Goal: Task Accomplishment & Management: Manage account settings

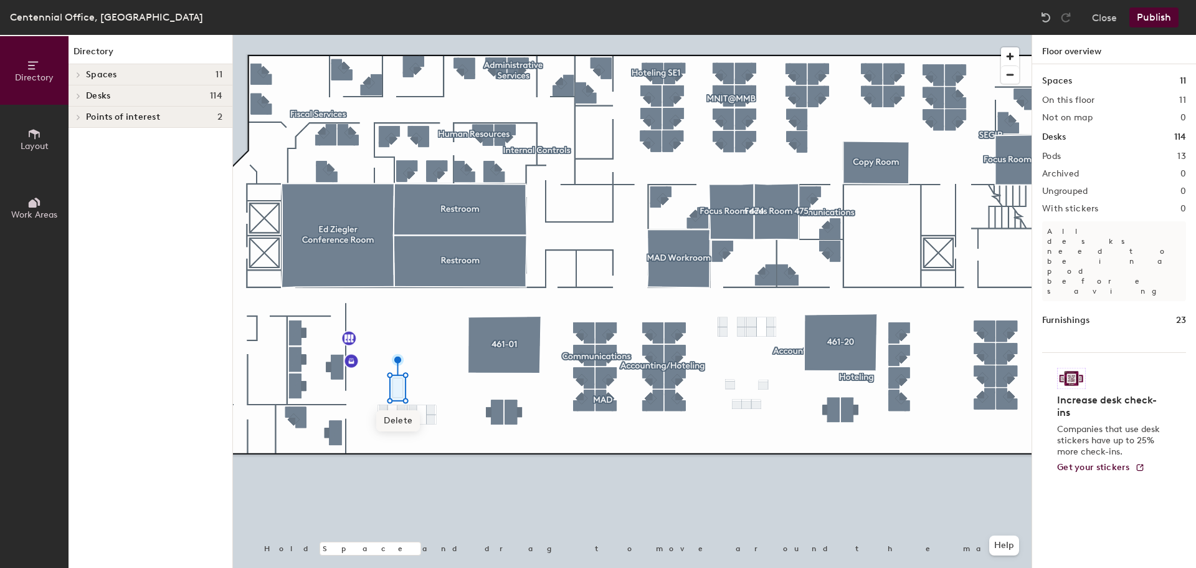
click at [401, 422] on span "Delete" at bounding box center [398, 420] width 44 height 21
click at [450, 35] on div at bounding box center [632, 35] width 799 height 0
click at [41, 131] on button "Layout" at bounding box center [34, 139] width 69 height 69
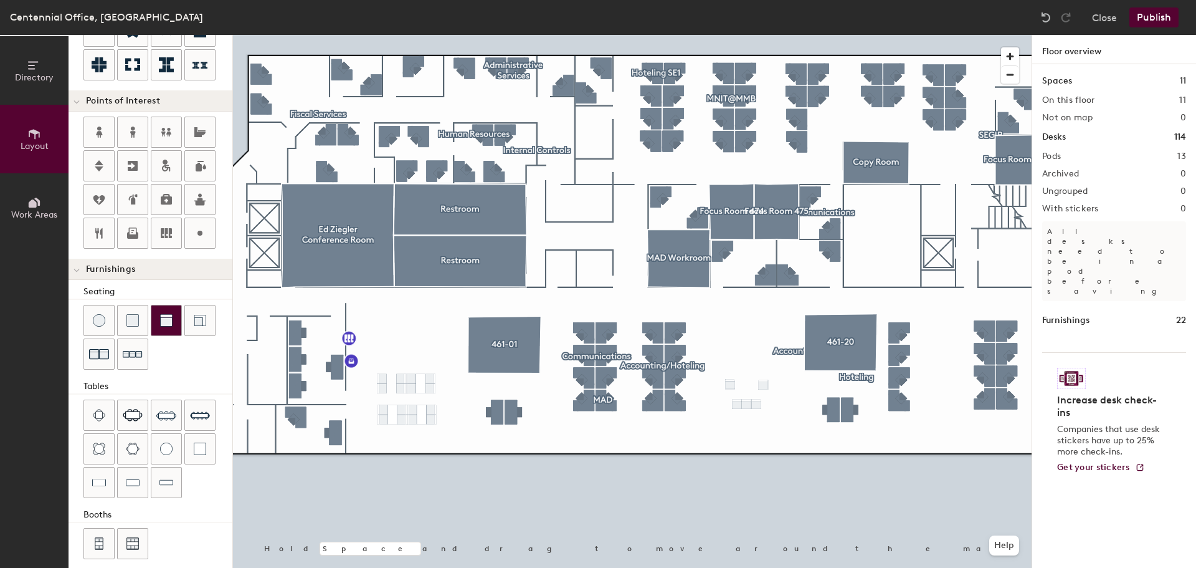
scroll to position [219, 0]
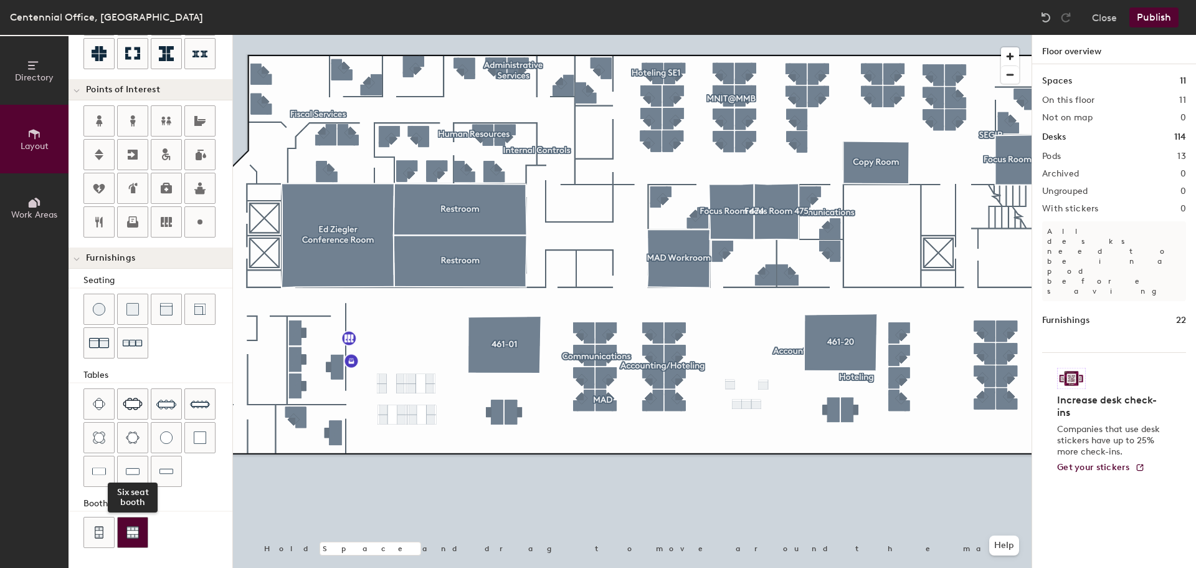
click at [130, 534] on img at bounding box center [132, 532] width 12 height 12
click at [96, 535] on img at bounding box center [98, 532] width 11 height 12
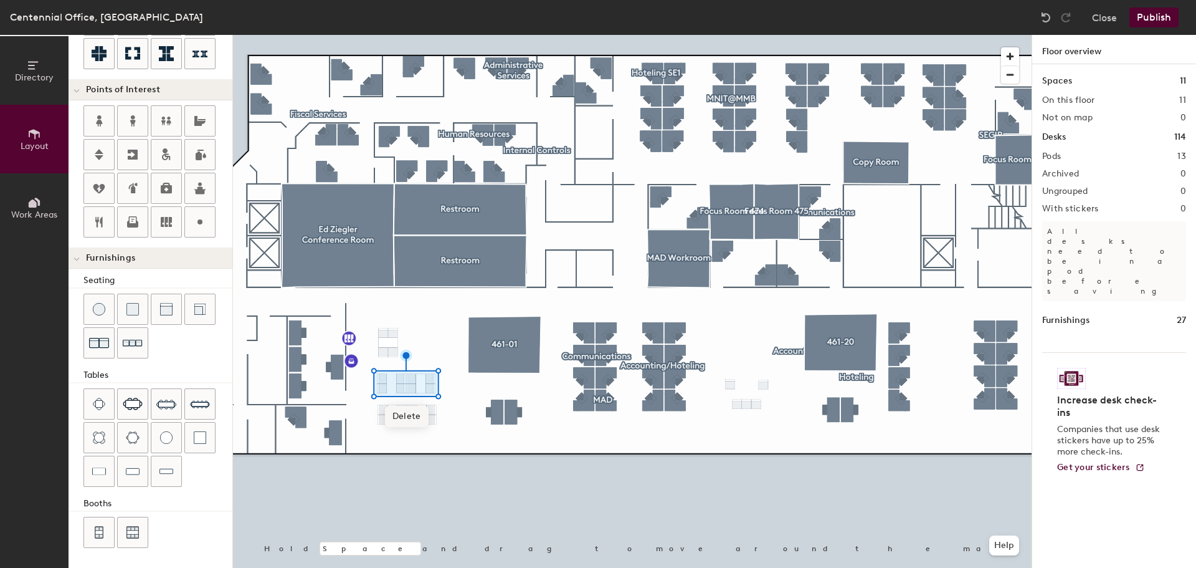
click at [406, 415] on span "Delete" at bounding box center [407, 416] width 44 height 21
click at [1095, 16] on button "Close" at bounding box center [1104, 17] width 25 height 20
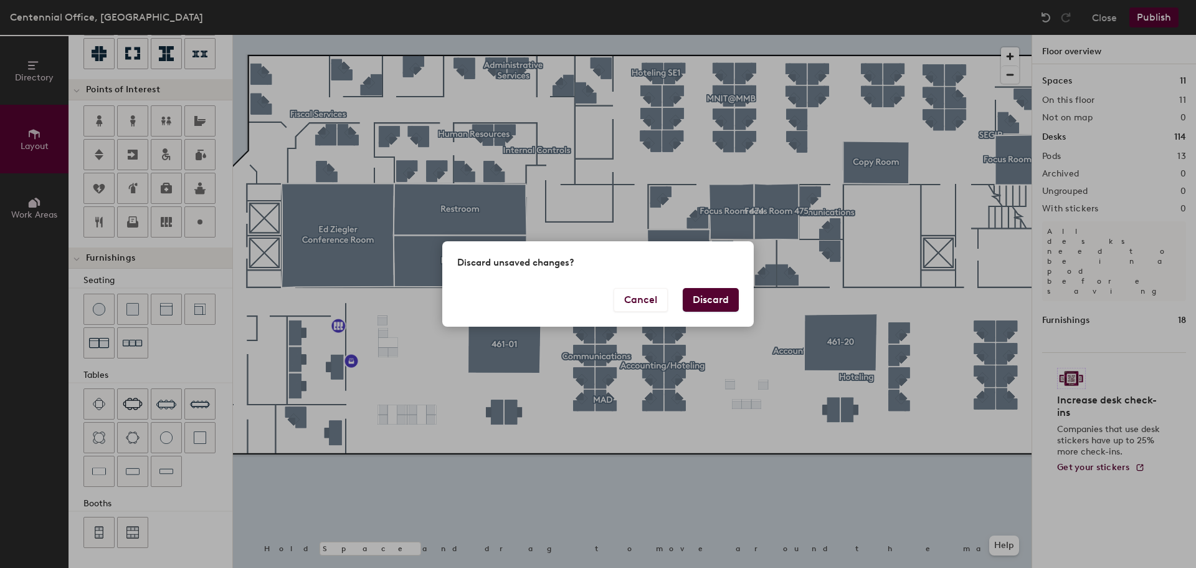
click at [710, 302] on button "Discard" at bounding box center [711, 300] width 56 height 24
type input "20"
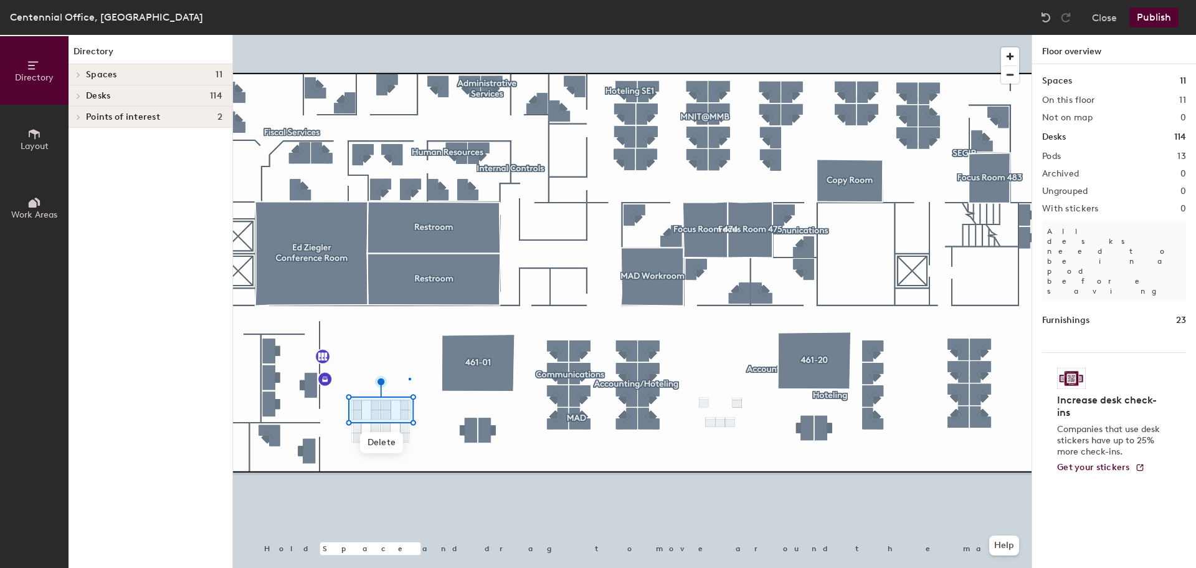
click at [409, 35] on div at bounding box center [632, 35] width 799 height 0
click at [606, 25] on div "Centennial Office, South Close Publish Directory Layout Work Areas Directory Sp…" at bounding box center [598, 284] width 1196 height 568
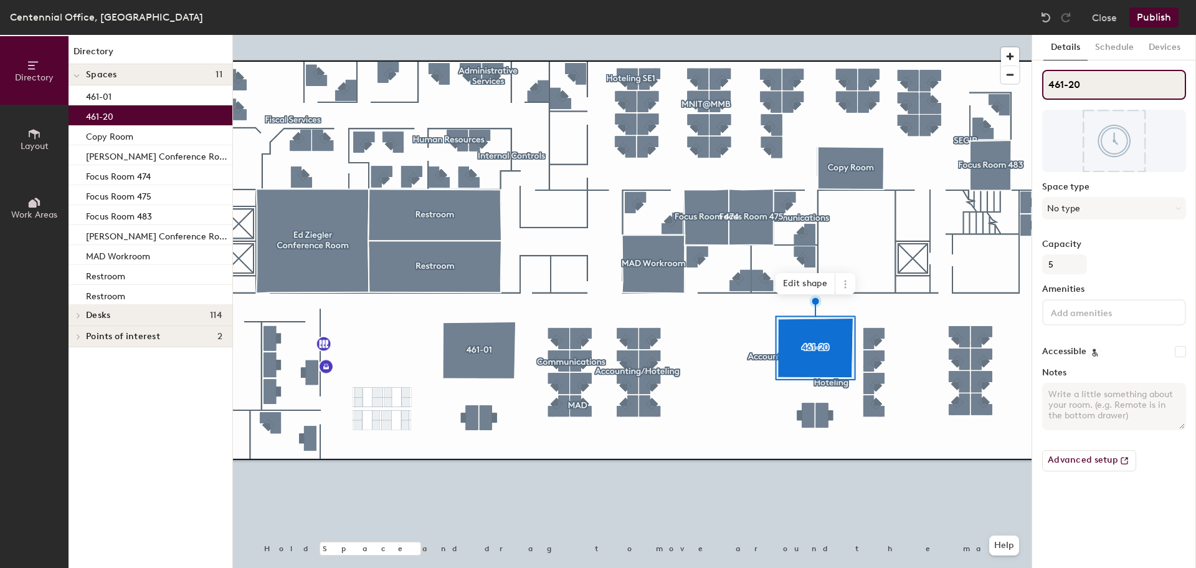
drag, startPoint x: 1090, startPoint y: 90, endPoint x: 1039, endPoint y: 89, distance: 51.7
click at [1039, 89] on div "Details Schedule Devices 461-20 Space type No type Capacity 5 Amenities Accessi…" at bounding box center [1114, 301] width 164 height 533
type input "Cascade"
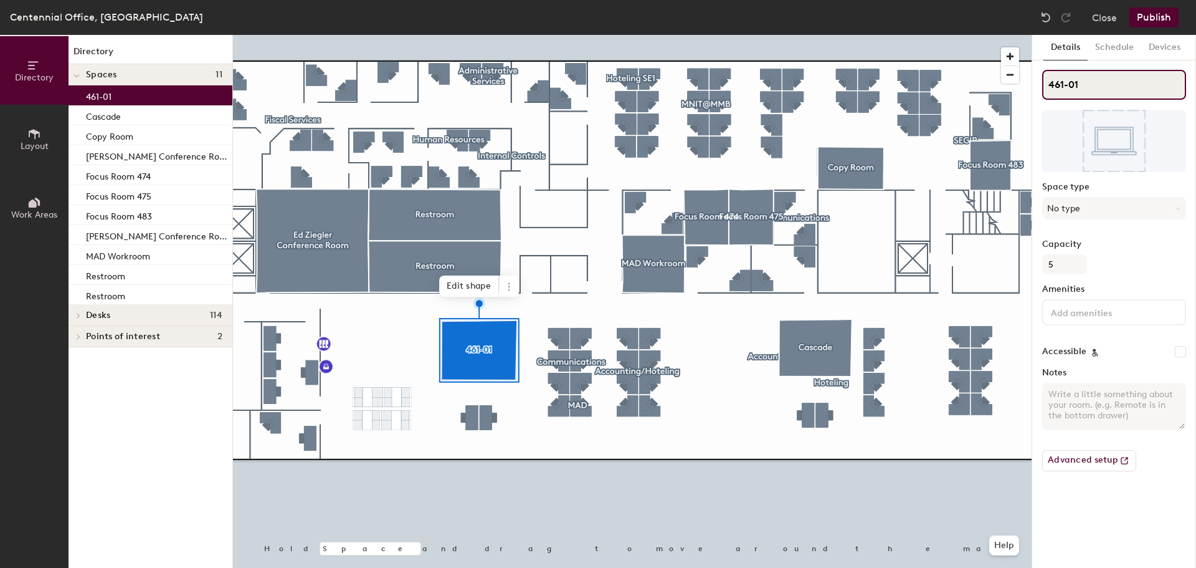
click at [1025, 81] on div "Directory Layout Work Areas Directory Spaces 11 461-01 Cascade Copy Room Ed Zie…" at bounding box center [598, 301] width 1196 height 533
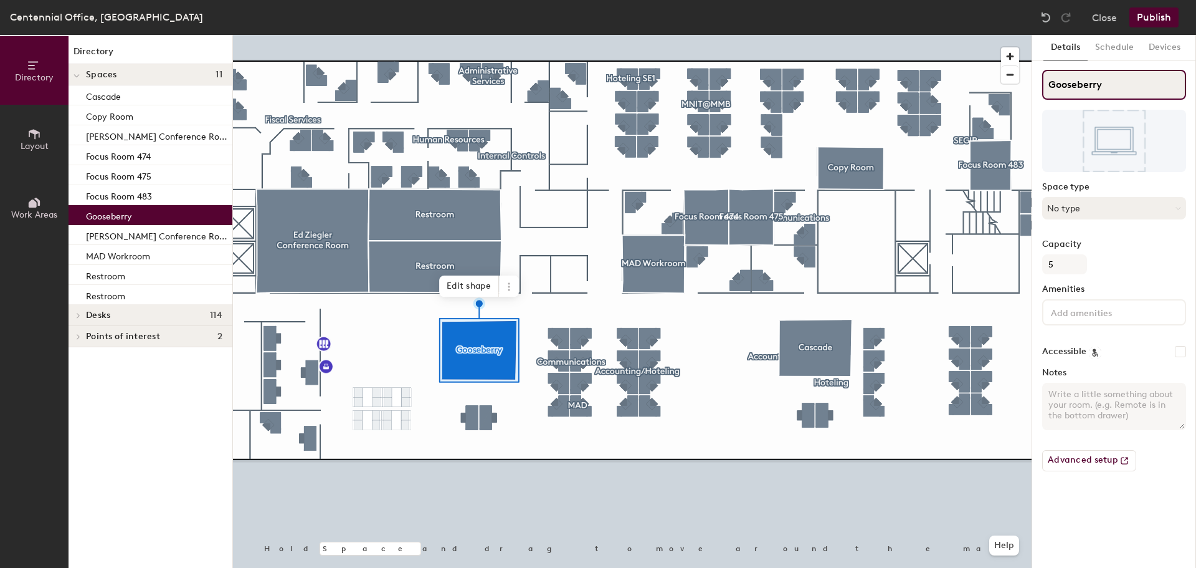
type input "Gooseberry"
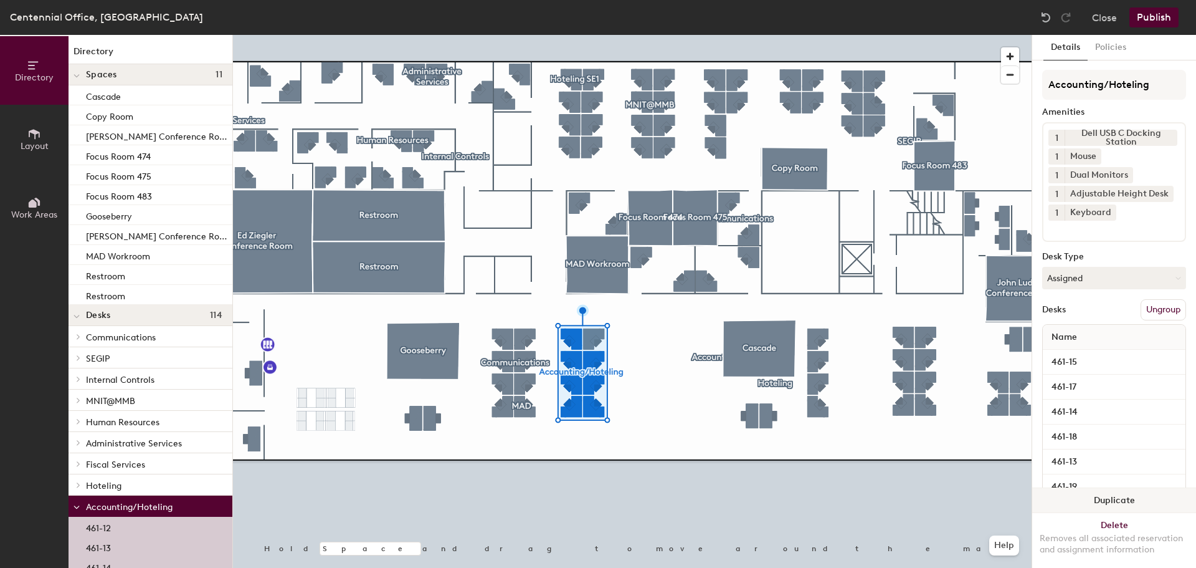
click at [1123, 488] on button "Duplicate" at bounding box center [1114, 500] width 164 height 25
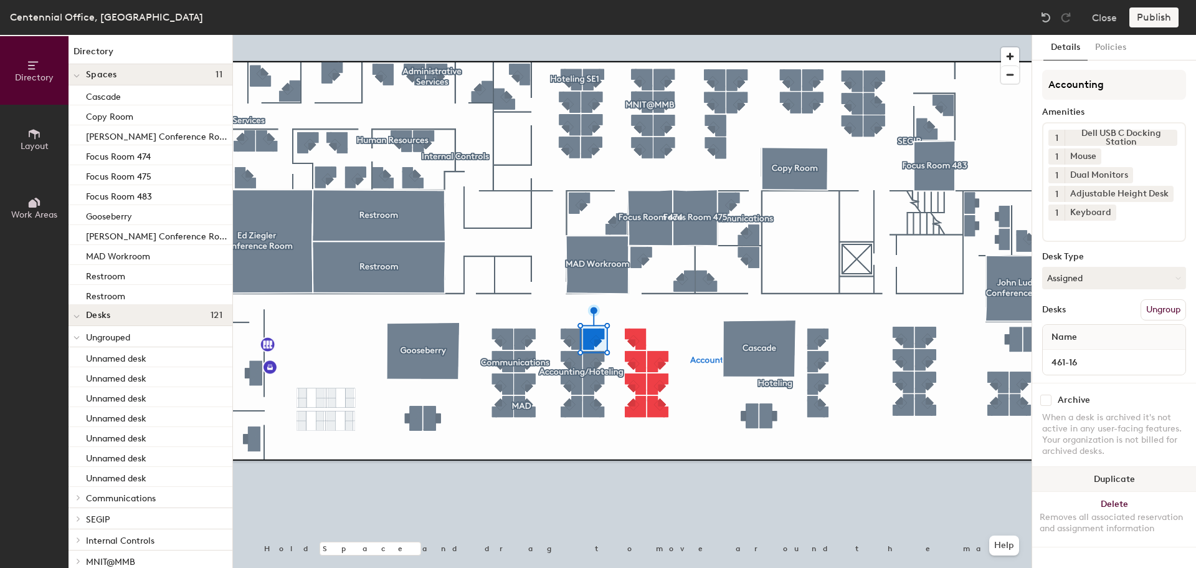
click at [1134, 470] on button "Duplicate" at bounding box center [1114, 479] width 164 height 25
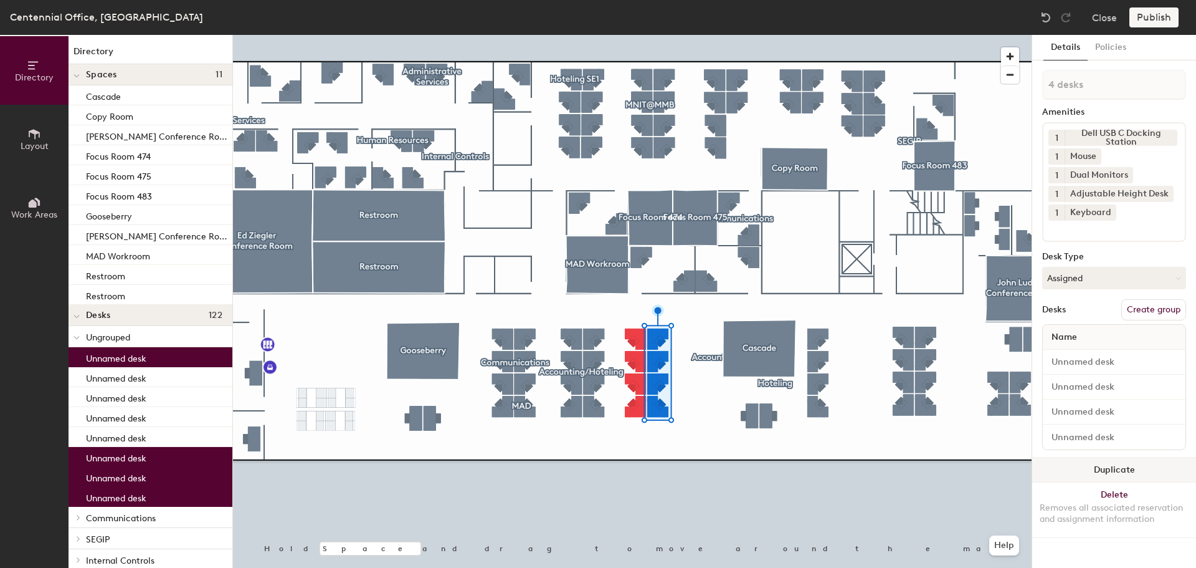
click at [1125, 473] on button "Duplicate" at bounding box center [1114, 469] width 164 height 25
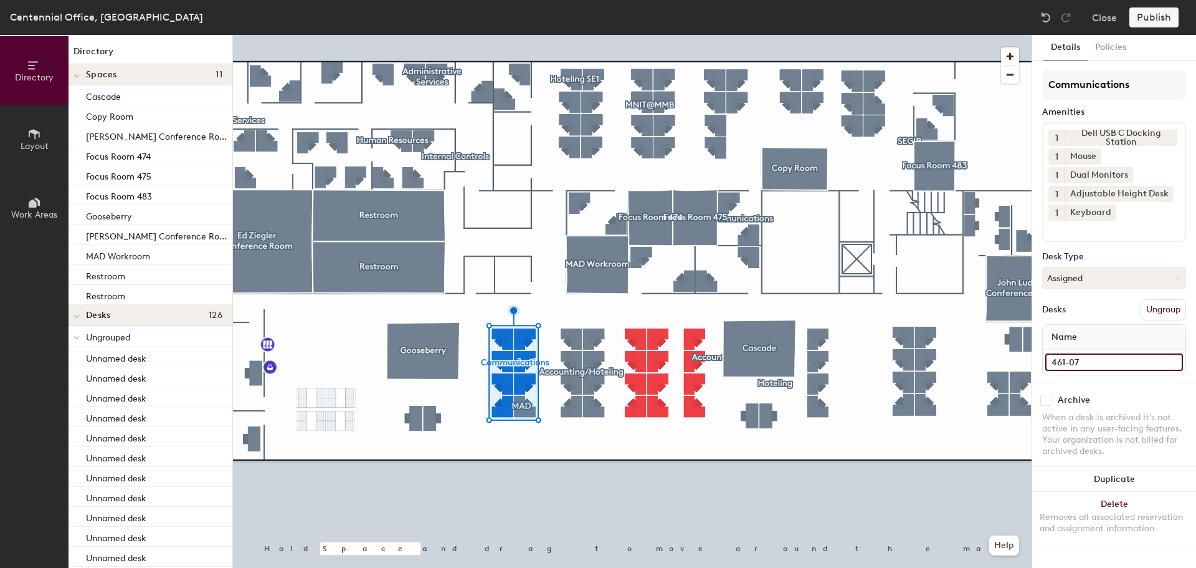
click at [1110, 360] on input "461-07" at bounding box center [1114, 361] width 138 height 17
type input "461-06"
click at [1105, 359] on input "461-06" at bounding box center [1114, 361] width 138 height 17
paste input
type input "461-05"
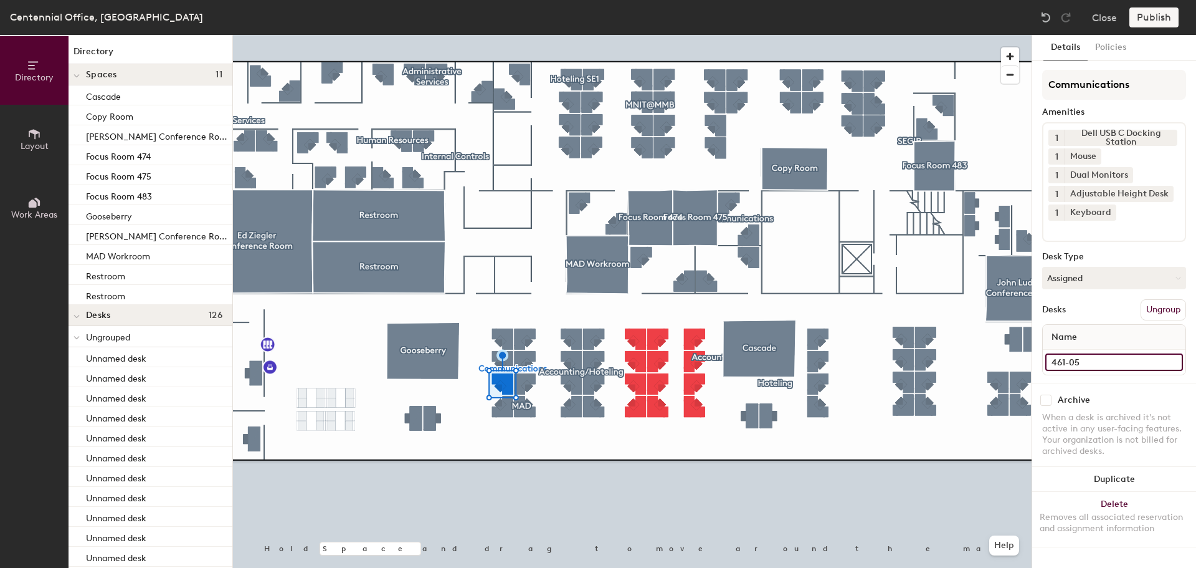
click at [1114, 365] on input "461-05" at bounding box center [1114, 361] width 138 height 17
paste input "6"
click at [1110, 363] on input "461-06" at bounding box center [1114, 361] width 138 height 17
type input "461-04"
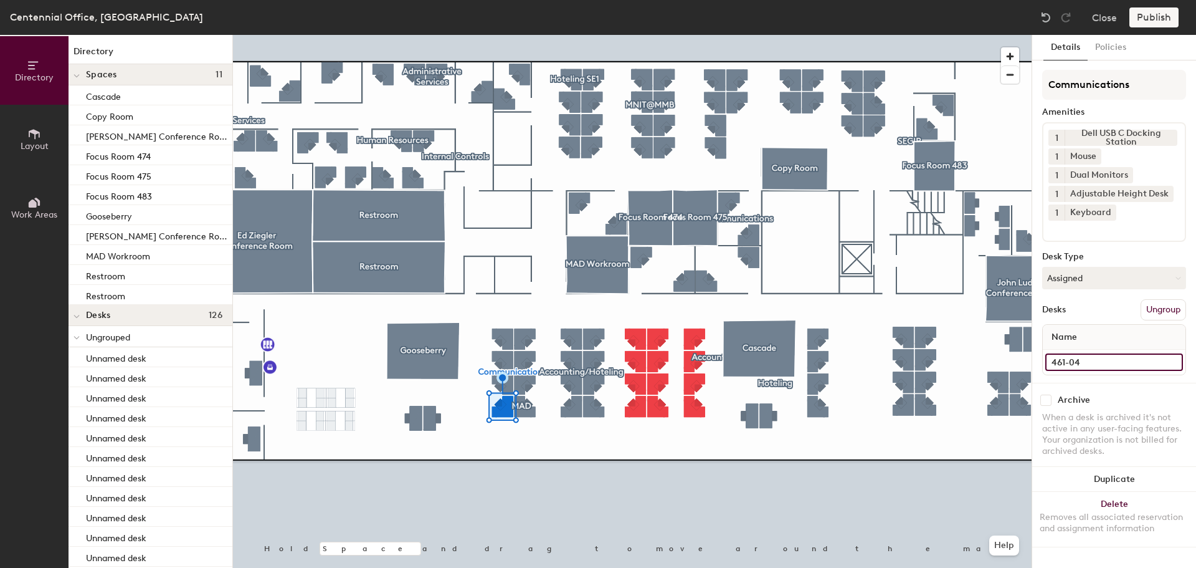
click at [1126, 359] on input "461-04" at bounding box center [1114, 361] width 138 height 17
click at [1096, 359] on input "461-04" at bounding box center [1114, 361] width 138 height 17
type input "461-03"
click at [1100, 361] on input "461-11" at bounding box center [1114, 361] width 138 height 17
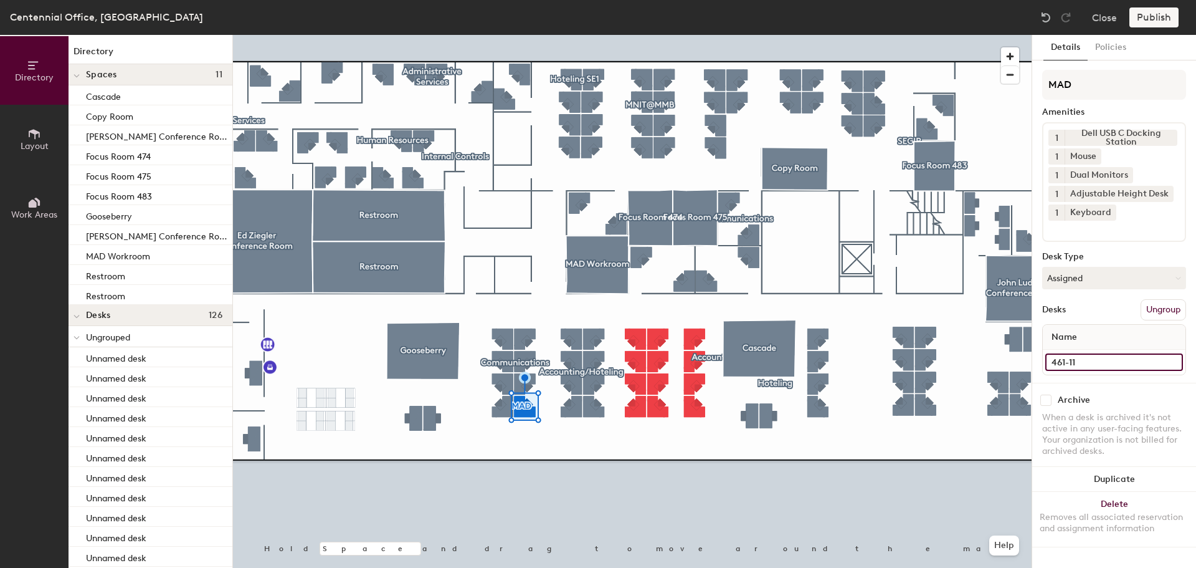
click at [1100, 361] on input "461-11" at bounding box center [1114, 361] width 138 height 17
type input "461-10"
click at [1118, 363] on input "461-10" at bounding box center [1114, 361] width 138 height 17
click at [1110, 363] on input "461-10" at bounding box center [1114, 361] width 138 height 17
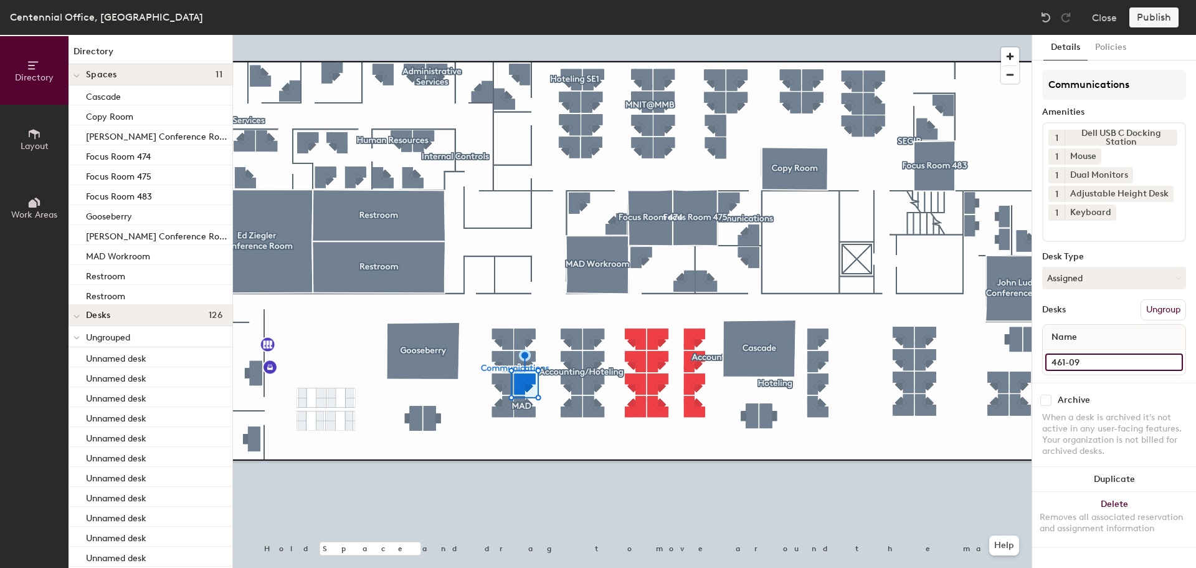
type input "461-09"
click at [1153, 365] on input "461-09" at bounding box center [1114, 361] width 138 height 17
click at [1139, 365] on input "461-09" at bounding box center [1114, 361] width 138 height 17
type input "461-08"
click at [1092, 359] on input "461-08" at bounding box center [1114, 361] width 138 height 17
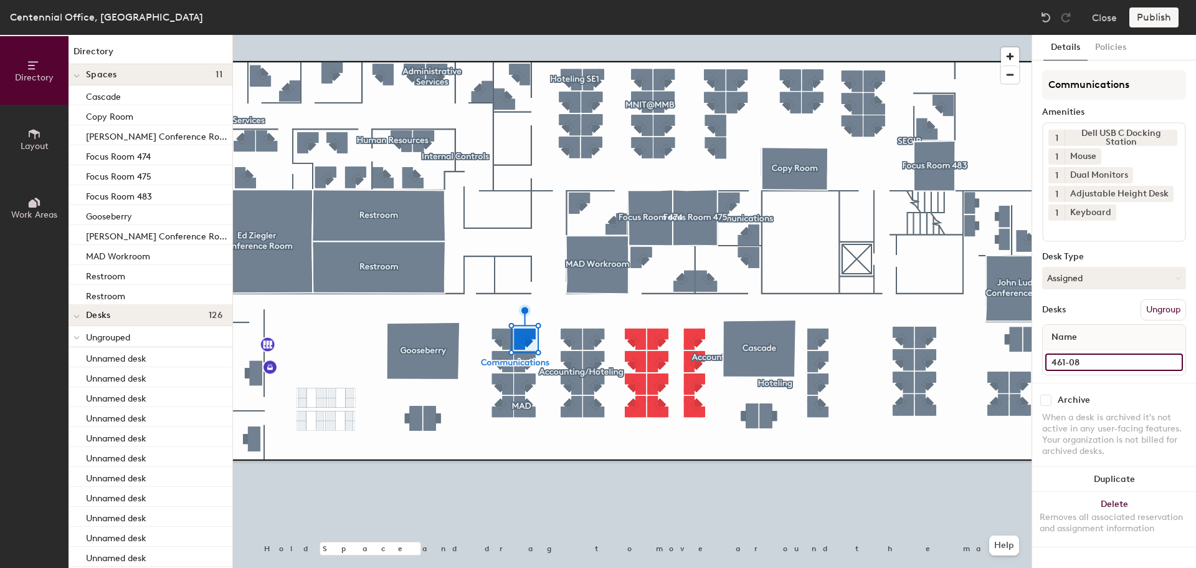
click at [1092, 359] on input "461-08" at bounding box center [1114, 361] width 138 height 17
type input "461-07"
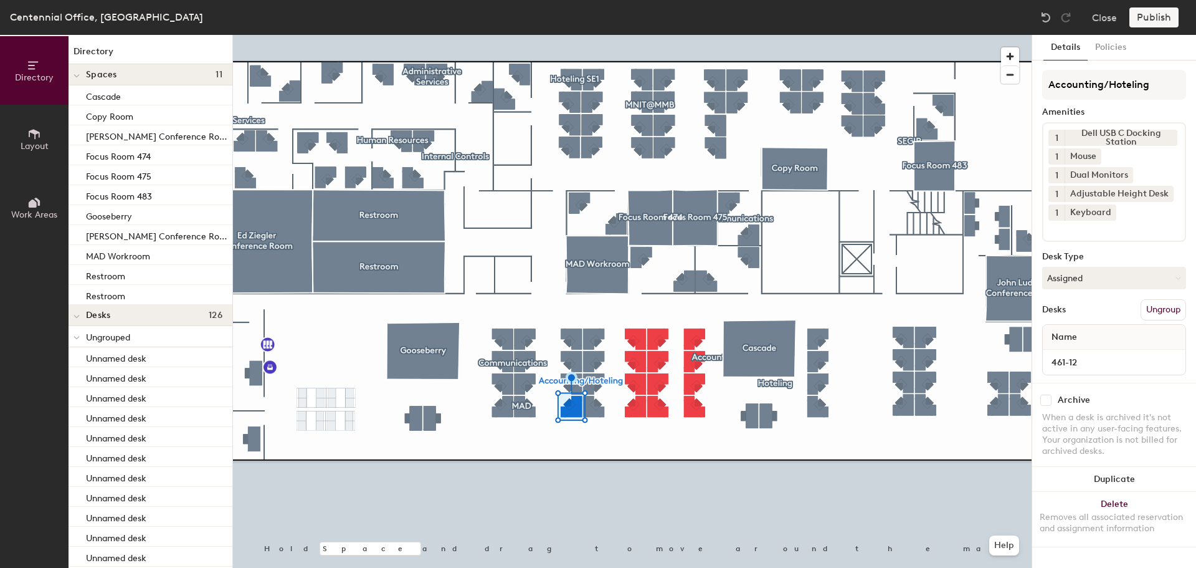
click at [1091, 351] on div "461-12" at bounding box center [1114, 362] width 143 height 25
click at [1093, 361] on input "461-12" at bounding box center [1114, 361] width 138 height 17
click at [1093, 362] on input "461-12" at bounding box center [1114, 361] width 138 height 17
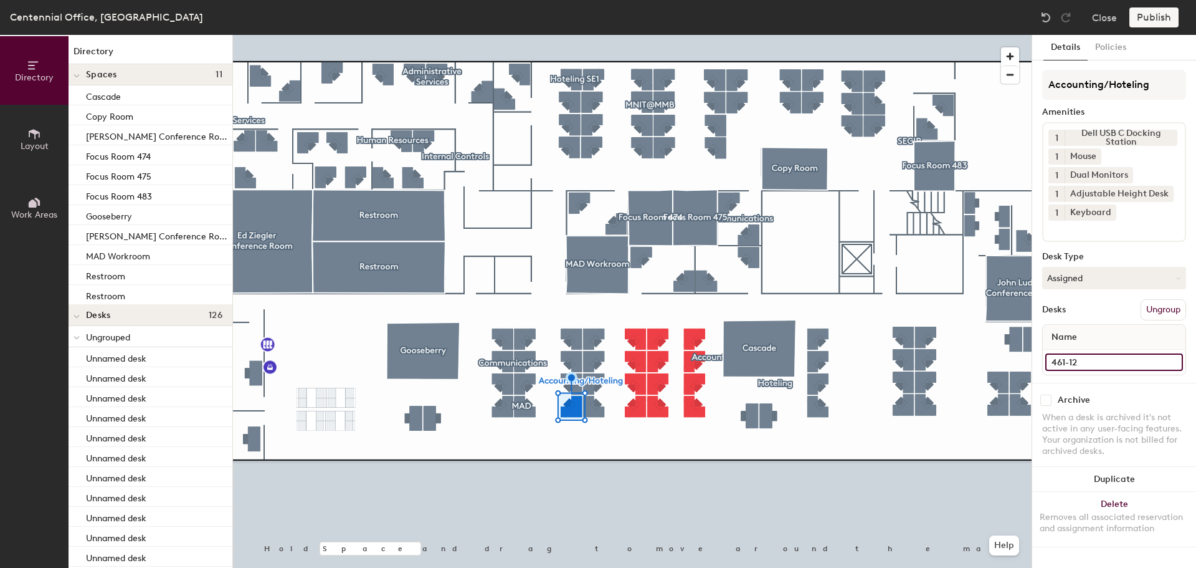
click at [1086, 362] on input "461-12" at bounding box center [1114, 361] width 138 height 17
type input "461-11"
click at [1112, 365] on input "461-19" at bounding box center [1114, 361] width 138 height 17
click at [1108, 363] on input "461-19" at bounding box center [1114, 361] width 138 height 17
type input "461-18"
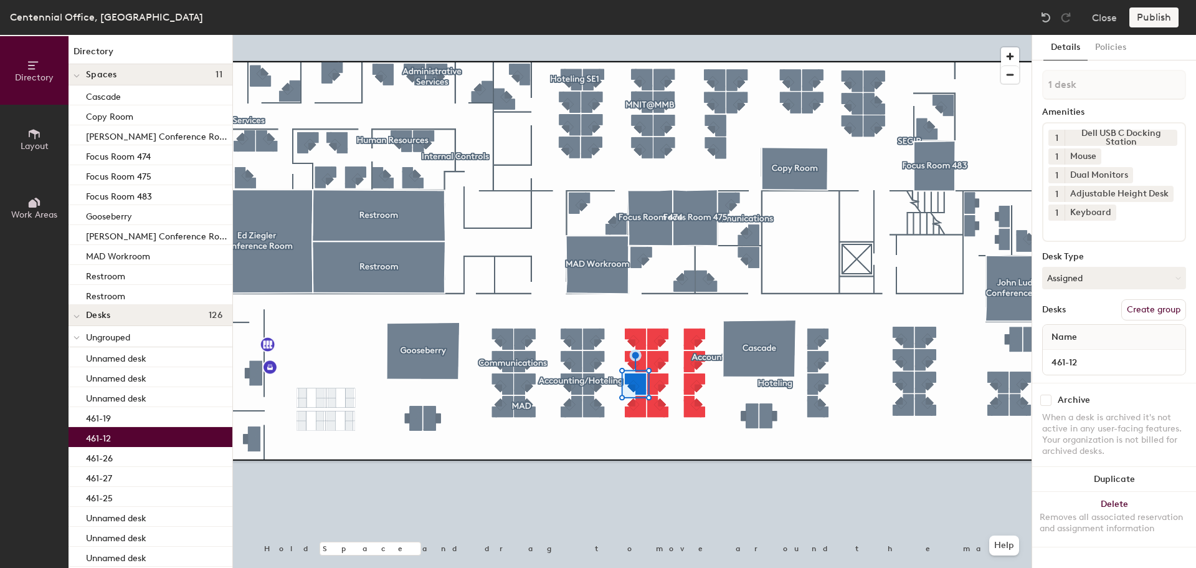
type input "461-12"
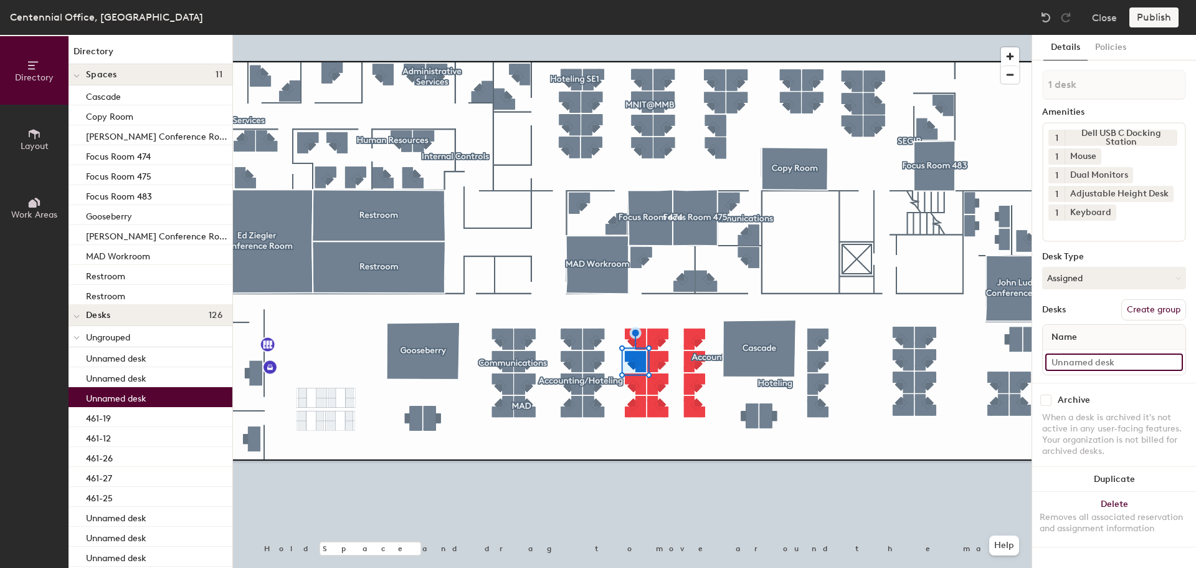
click at [1139, 359] on input at bounding box center [1114, 361] width 138 height 17
paste input "461-06"
type input "461-13"
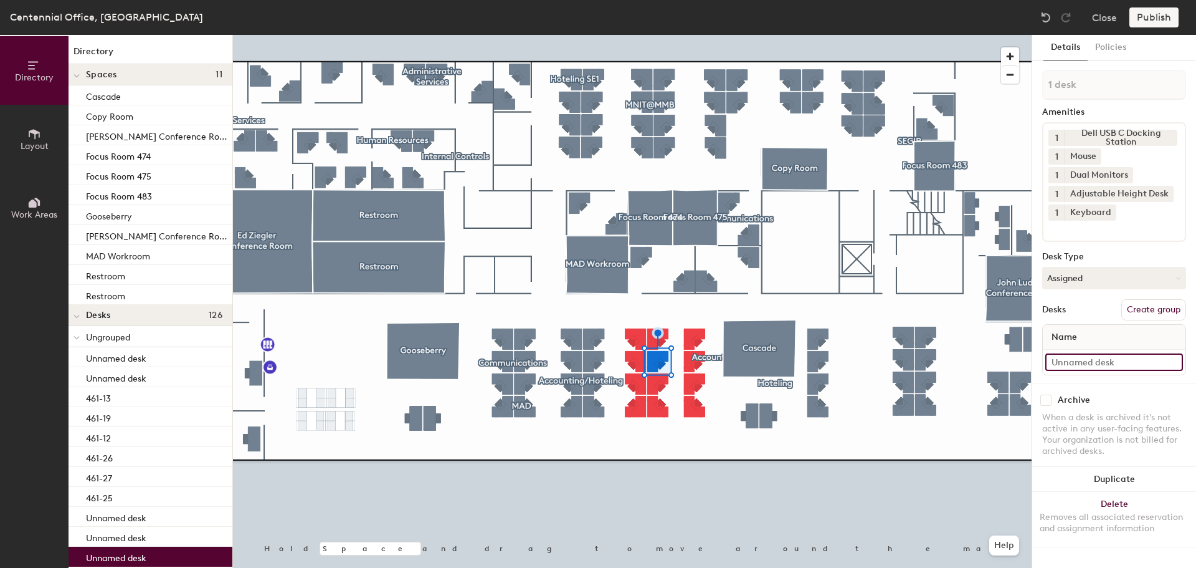
click at [1078, 361] on input at bounding box center [1114, 361] width 138 height 17
paste input "461-06"
type input "461-24"
click at [634, 35] on div at bounding box center [632, 35] width 799 height 0
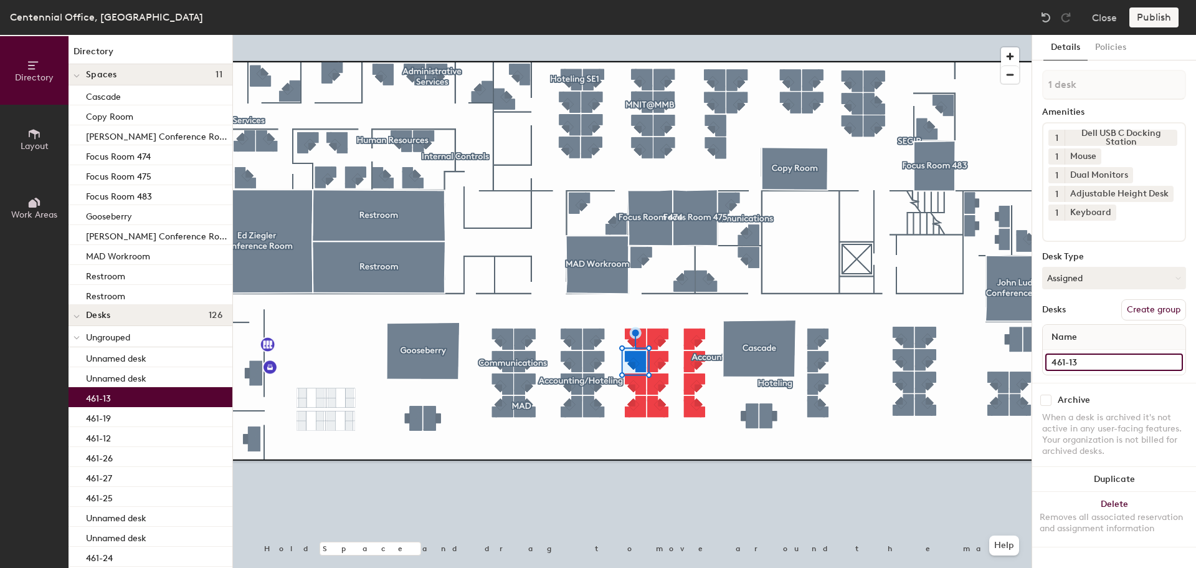
click at [1125, 362] on input "461-13" at bounding box center [1114, 361] width 138 height 17
click at [1125, 361] on input "461-13" at bounding box center [1114, 361] width 138 height 17
click at [1105, 362] on input "461-13" at bounding box center [1114, 361] width 138 height 17
click at [1096, 363] on input "461-13" at bounding box center [1114, 361] width 138 height 17
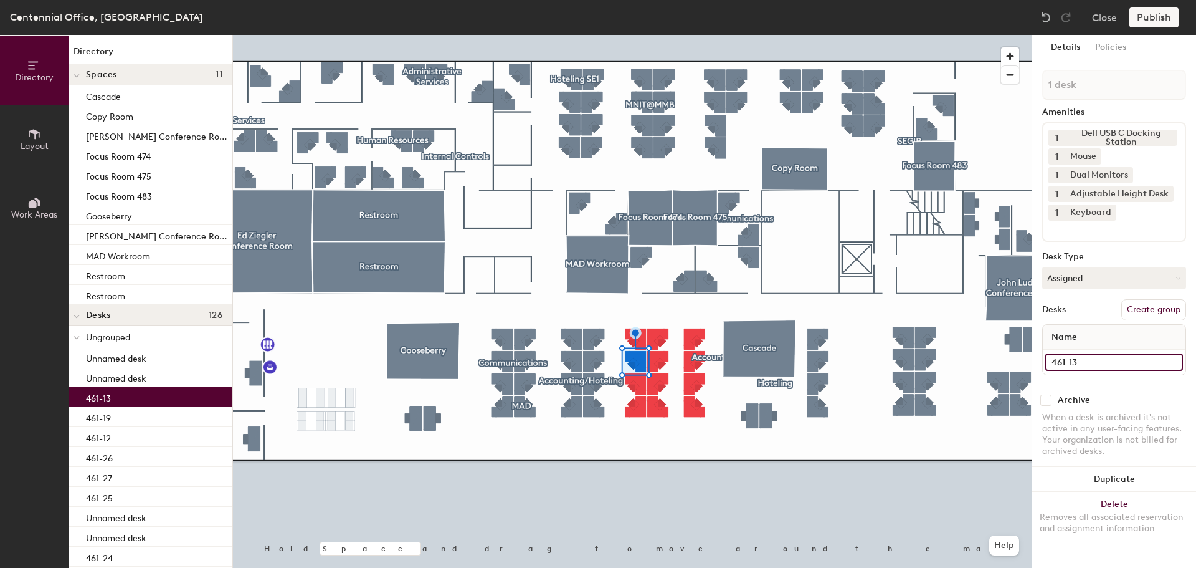
click at [1083, 361] on input "461-13" at bounding box center [1114, 361] width 138 height 17
click at [1081, 361] on input "461-13" at bounding box center [1114, 361] width 138 height 17
type input "461-21"
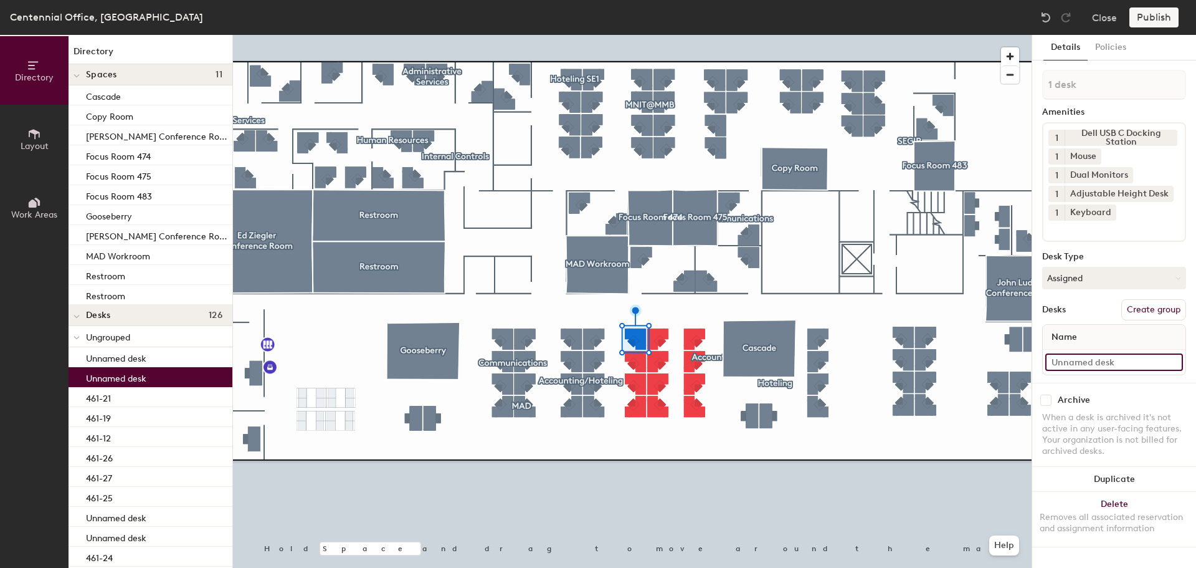
click at [1131, 364] on input at bounding box center [1114, 361] width 138 height 17
paste input "461-06"
type input "461-22"
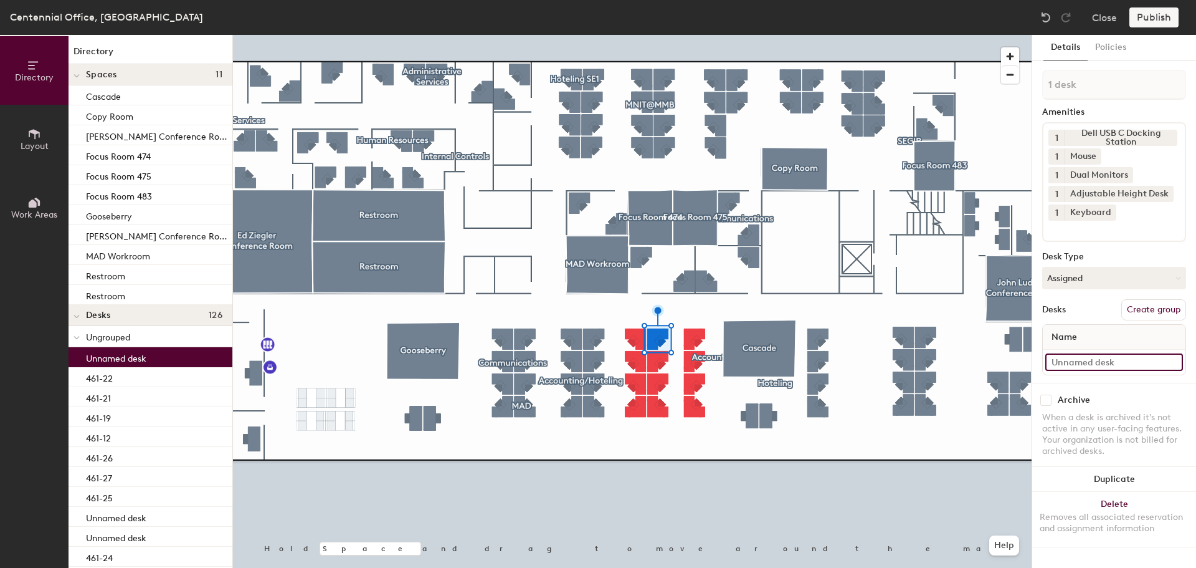
click at [1115, 370] on input at bounding box center [1114, 361] width 138 height 17
paste input "461-06"
type input "461-23"
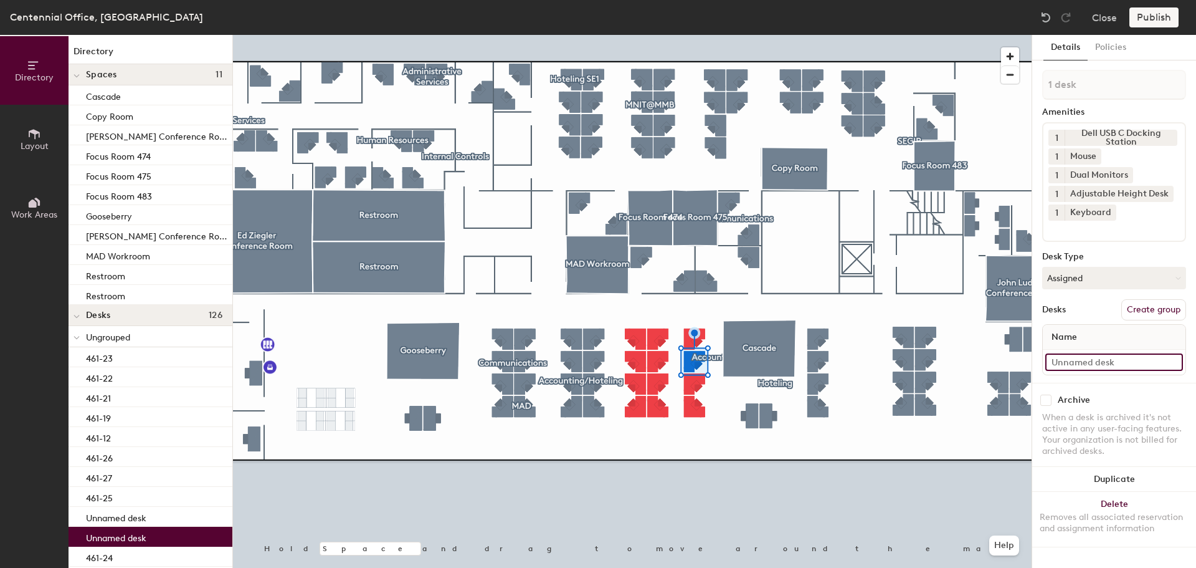
click at [1077, 362] on input at bounding box center [1114, 361] width 138 height 17
paste input "461-06"
type input "461-29"
click at [650, 35] on div at bounding box center [632, 35] width 799 height 0
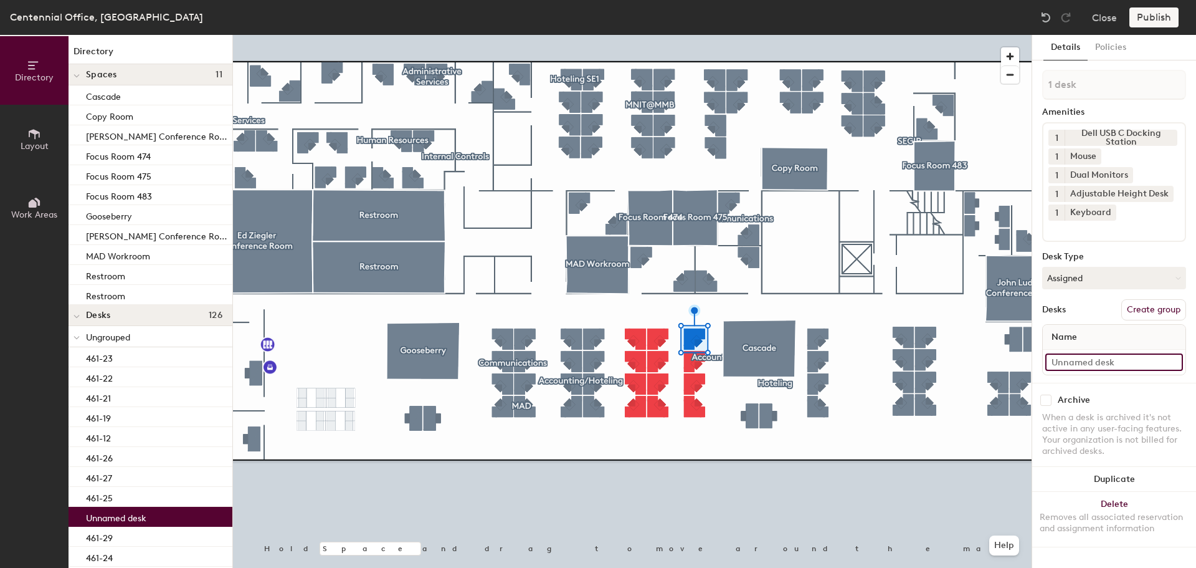
click at [1115, 368] on input at bounding box center [1114, 361] width 138 height 17
paste input "461-06"
type input "461-30"
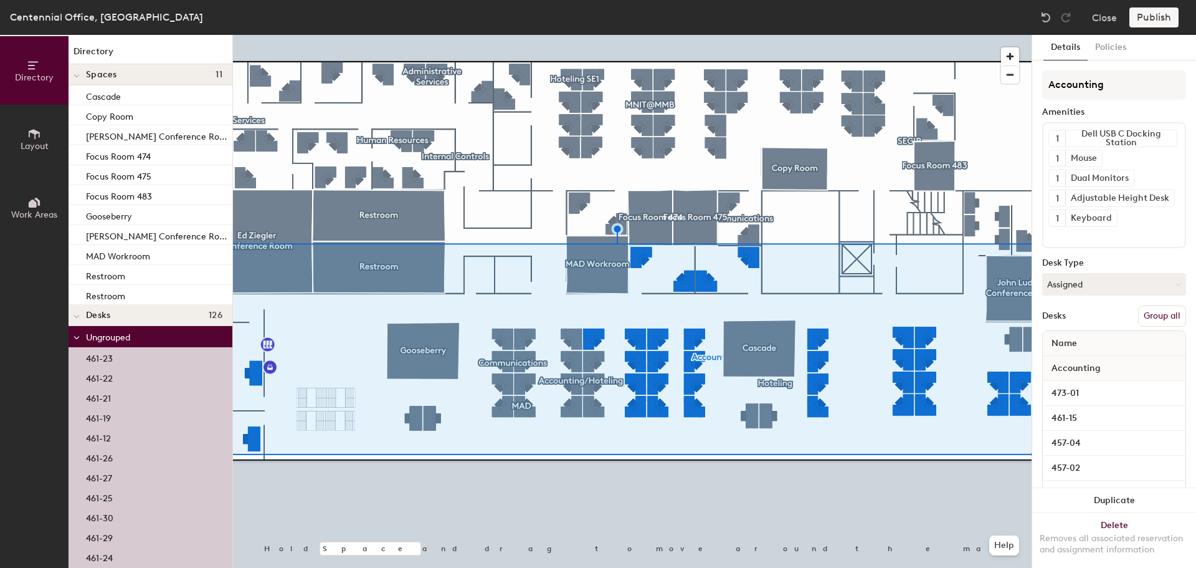
click at [1165, 313] on button "Group all" at bounding box center [1162, 315] width 48 height 21
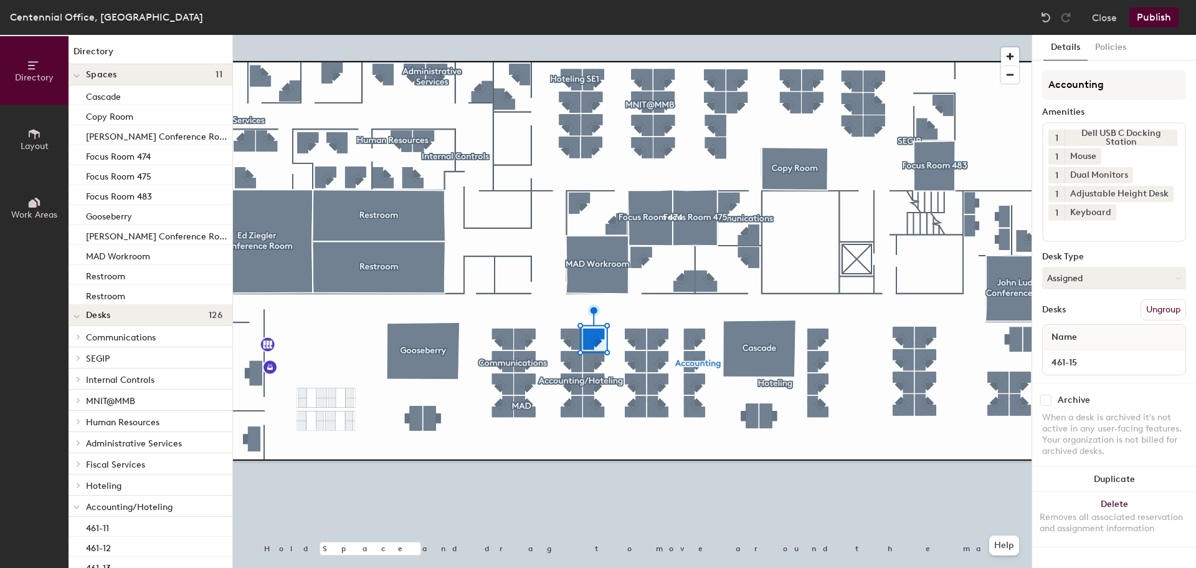
click at [1159, 312] on button "Ungroup" at bounding box center [1163, 309] width 45 height 21
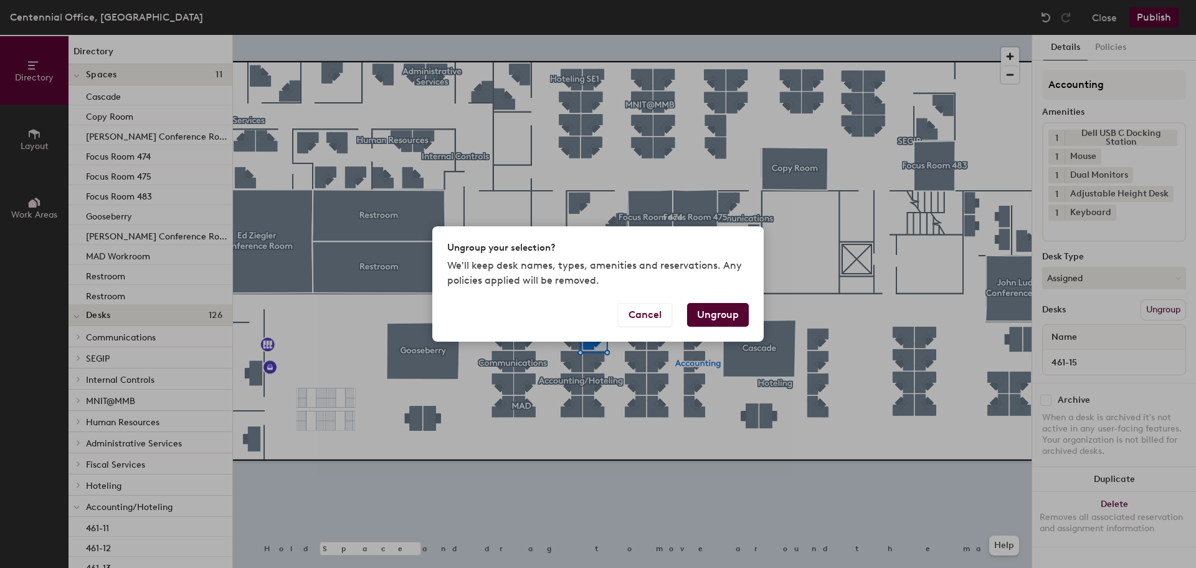
click at [737, 310] on button "Ungroup" at bounding box center [718, 315] width 62 height 24
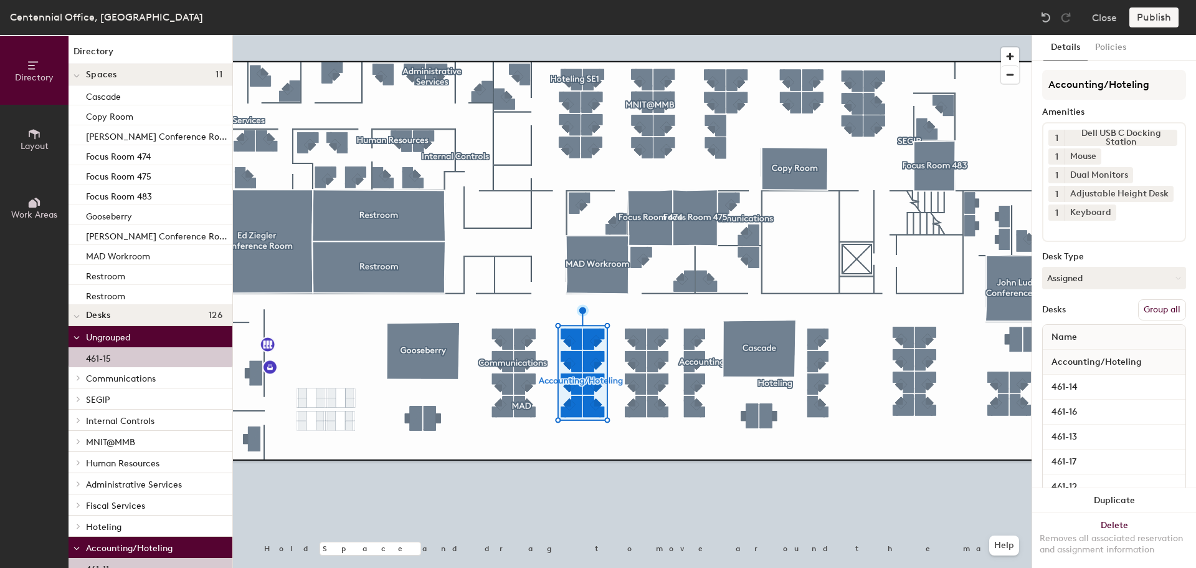
click at [1147, 315] on button "Group all" at bounding box center [1162, 309] width 48 height 21
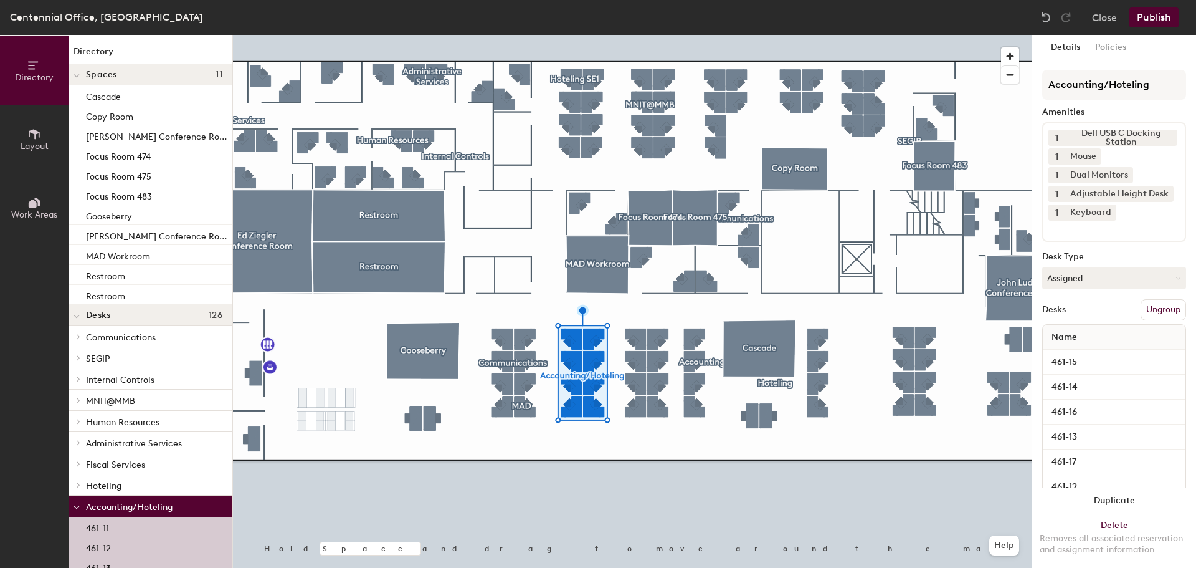
click at [267, 35] on div at bounding box center [632, 35] width 799 height 0
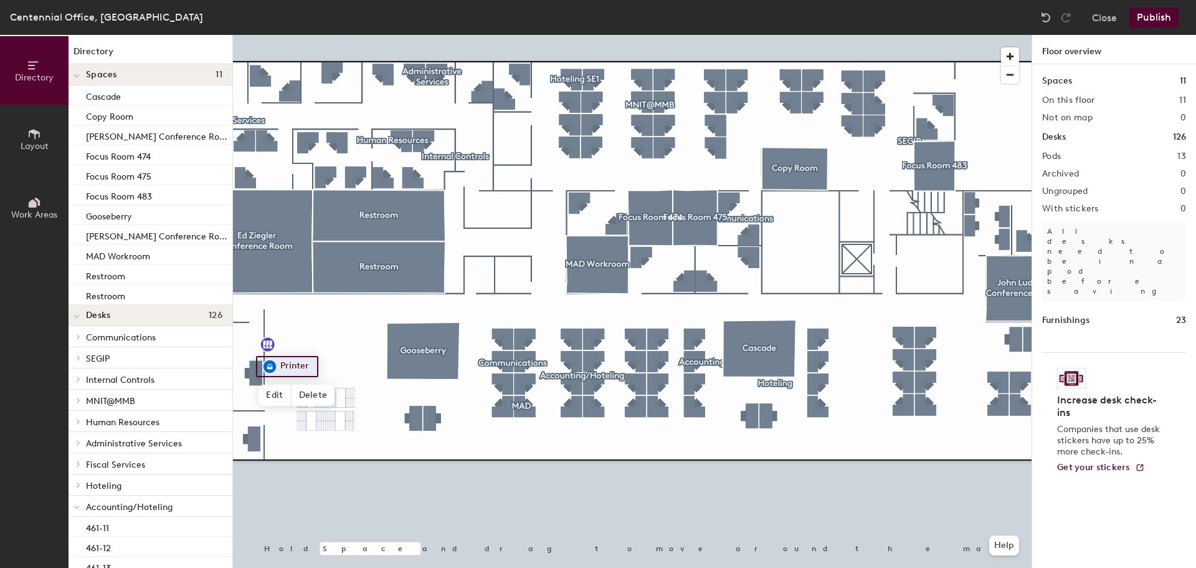
click at [40, 210] on span "Work Areas" at bounding box center [34, 214] width 46 height 11
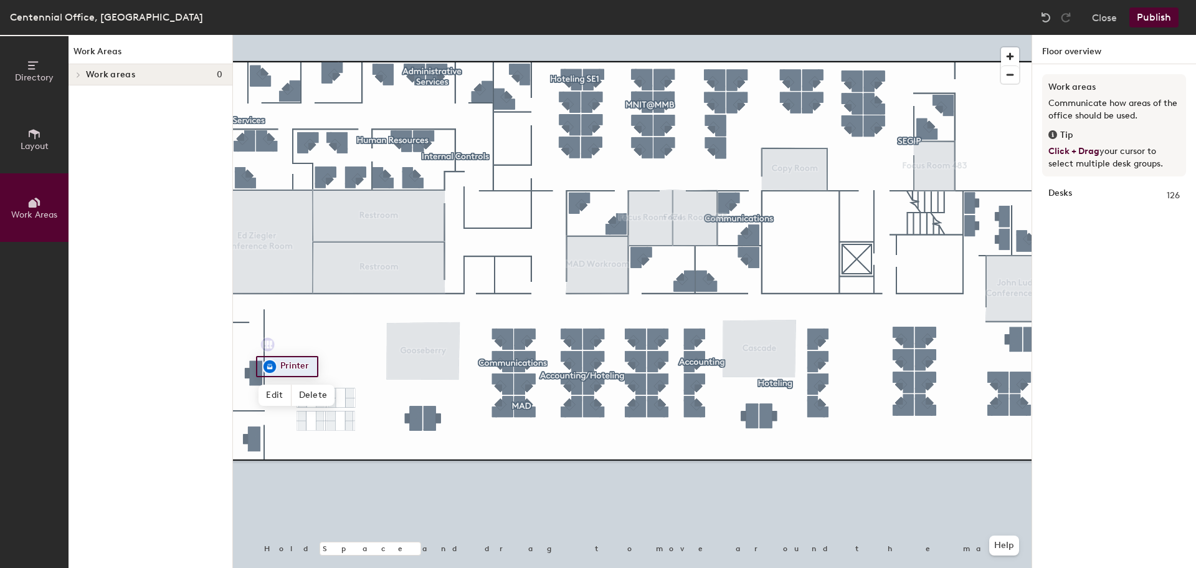
click at [32, 127] on icon at bounding box center [34, 134] width 14 height 14
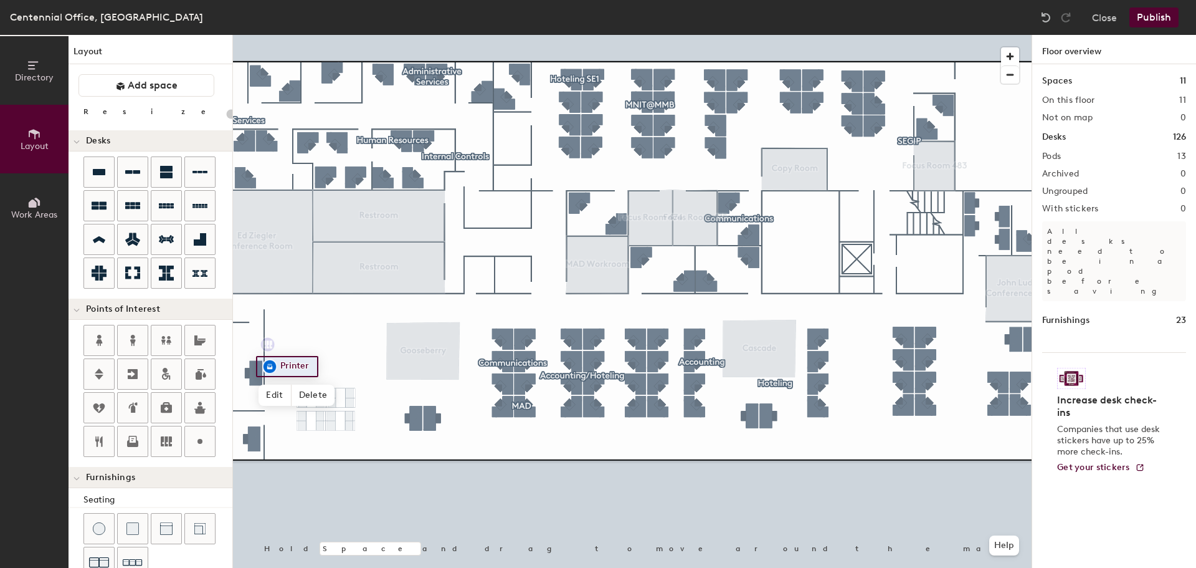
click at [44, 65] on button "Directory" at bounding box center [34, 70] width 69 height 69
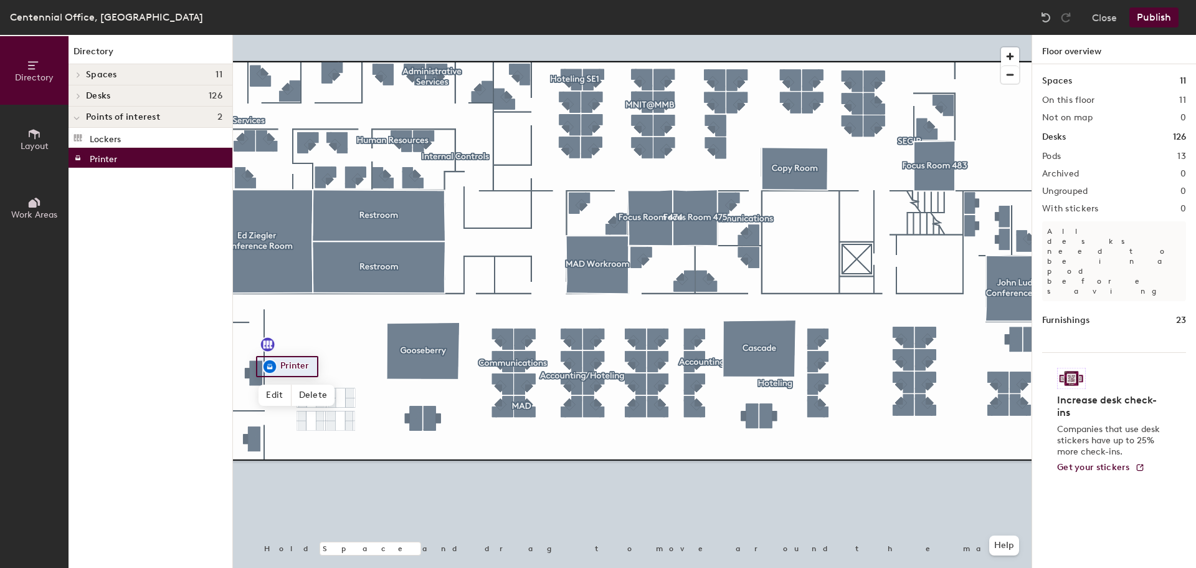
click at [117, 118] on span "Points of interest" at bounding box center [123, 117] width 74 height 10
click at [107, 120] on span "Points of interest" at bounding box center [123, 117] width 74 height 10
click at [98, 98] on span "Desks" at bounding box center [98, 96] width 24 height 10
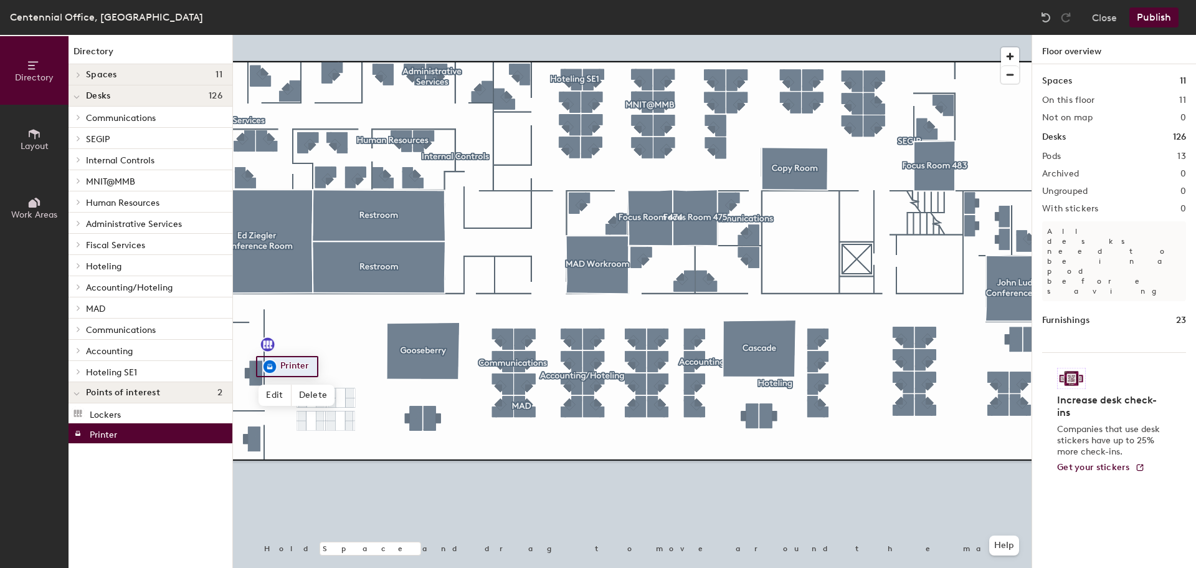
click at [98, 97] on span "Desks" at bounding box center [98, 96] width 24 height 10
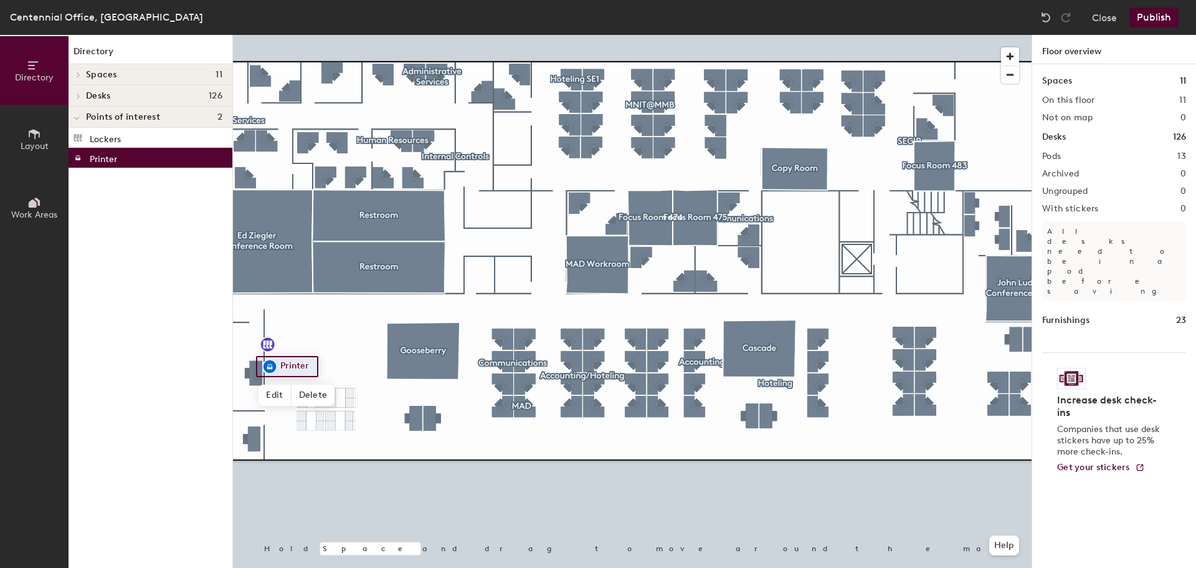
click at [30, 180] on button "Work Areas" at bounding box center [34, 207] width 69 height 69
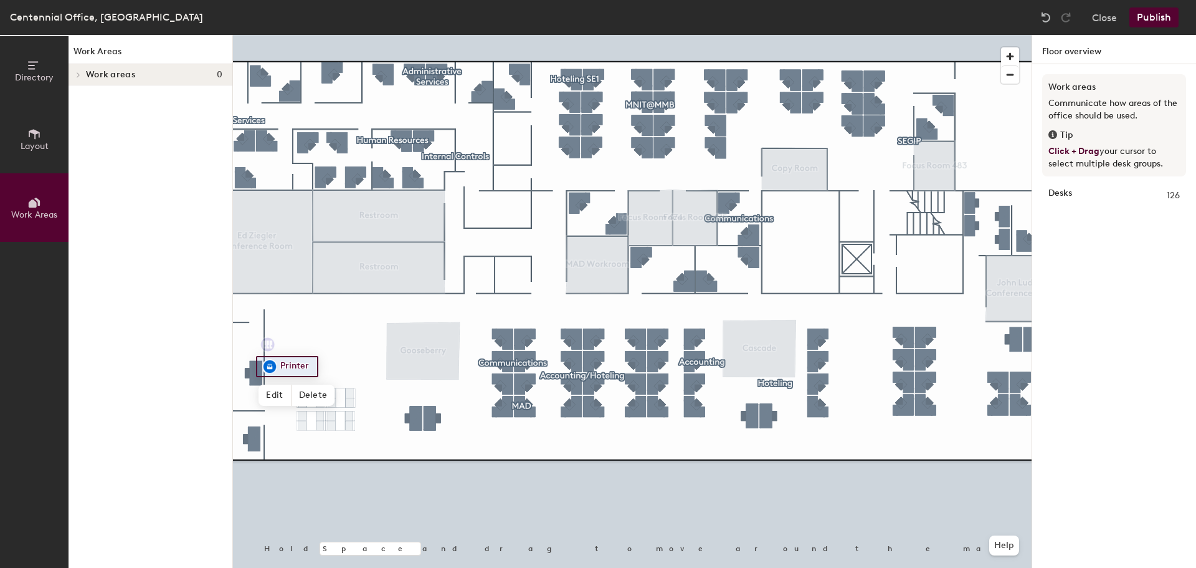
click at [40, 145] on span "Layout" at bounding box center [35, 146] width 28 height 11
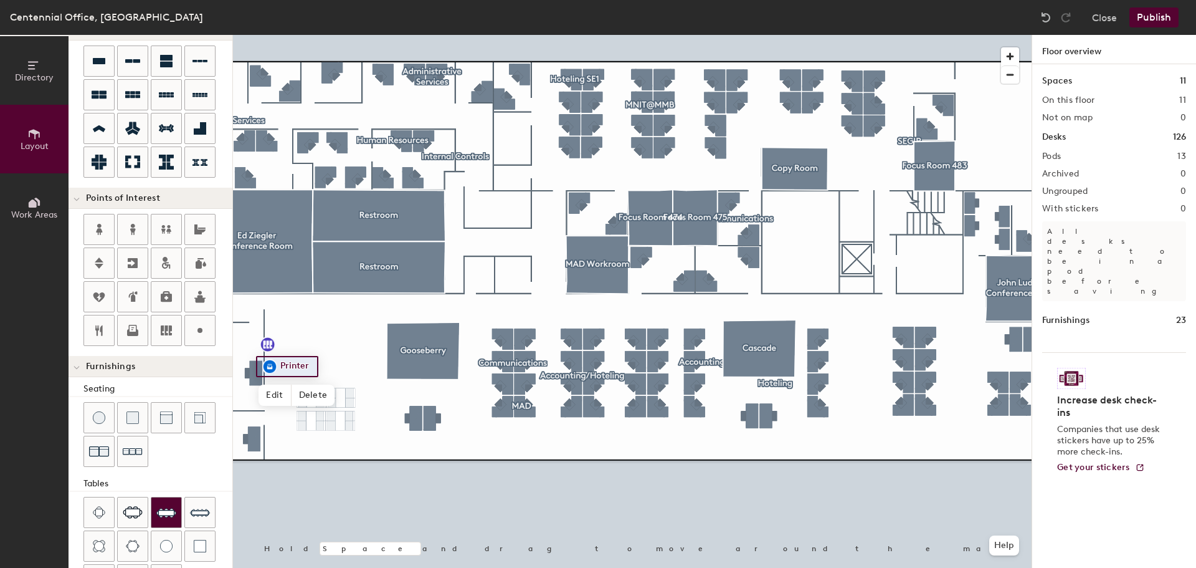
scroll to position [219, 0]
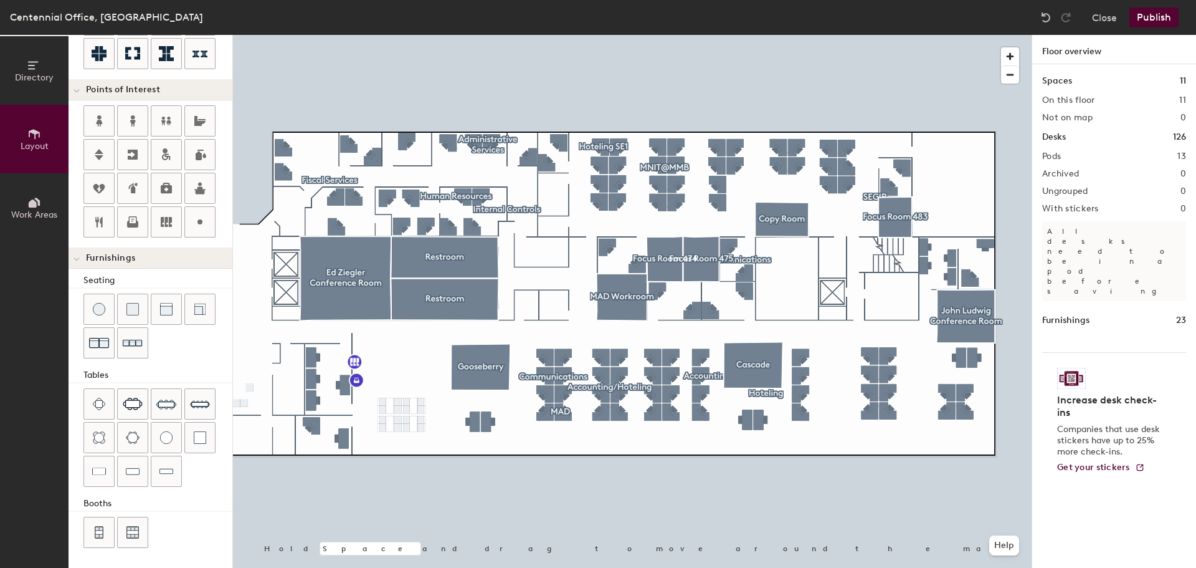
click at [1156, 14] on button "Publish" at bounding box center [1154, 17] width 49 height 20
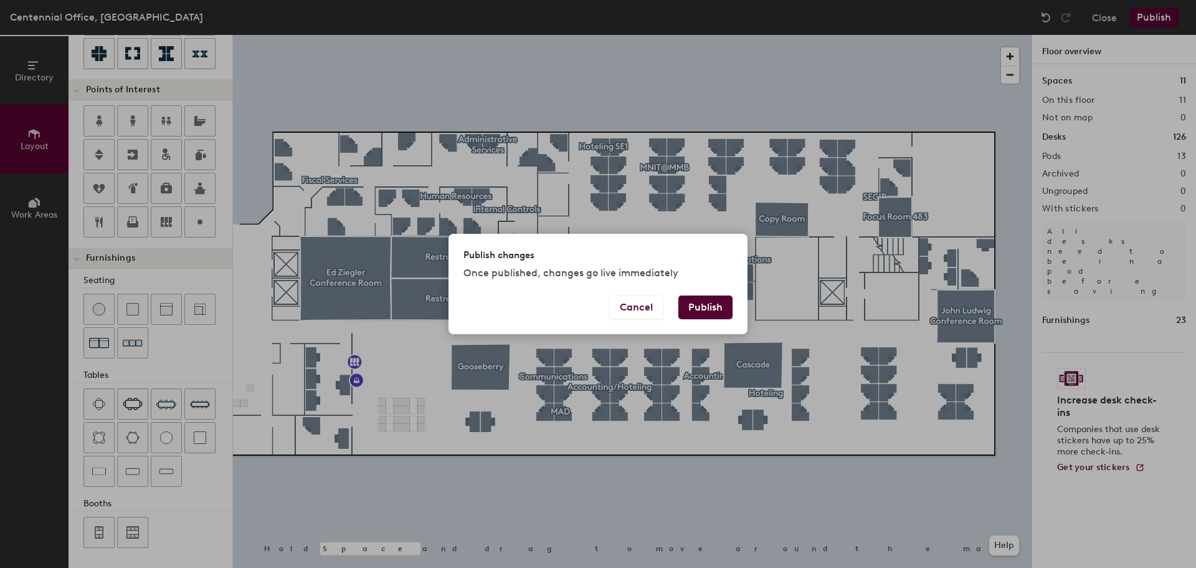
click at [713, 307] on button "Publish" at bounding box center [705, 307] width 54 height 24
type input "20"
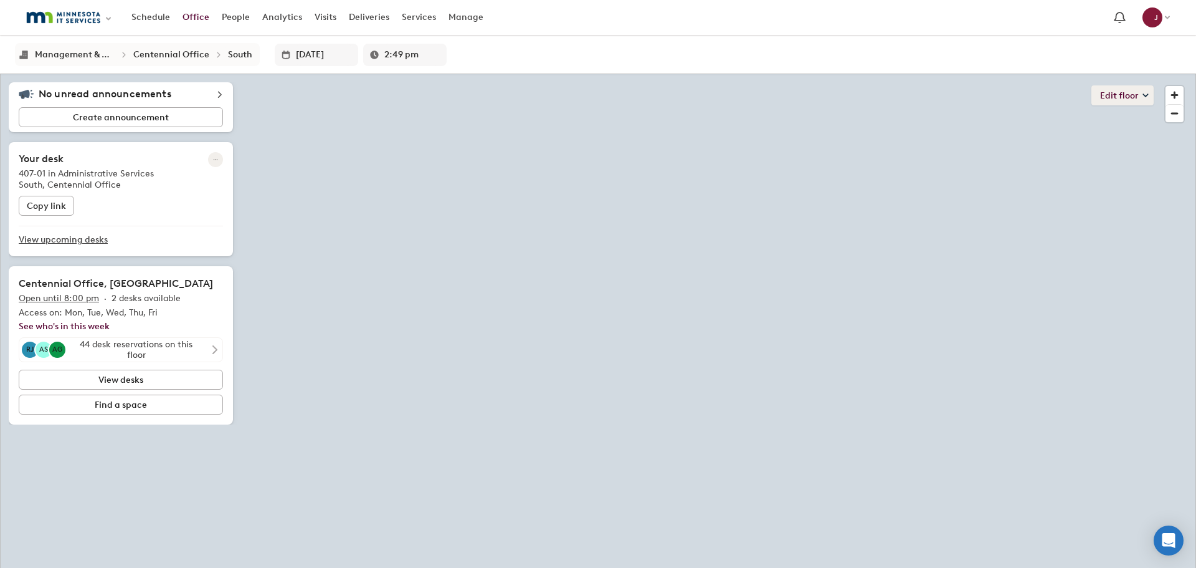
click at [1144, 96] on icon at bounding box center [1146, 95] width 6 height 6
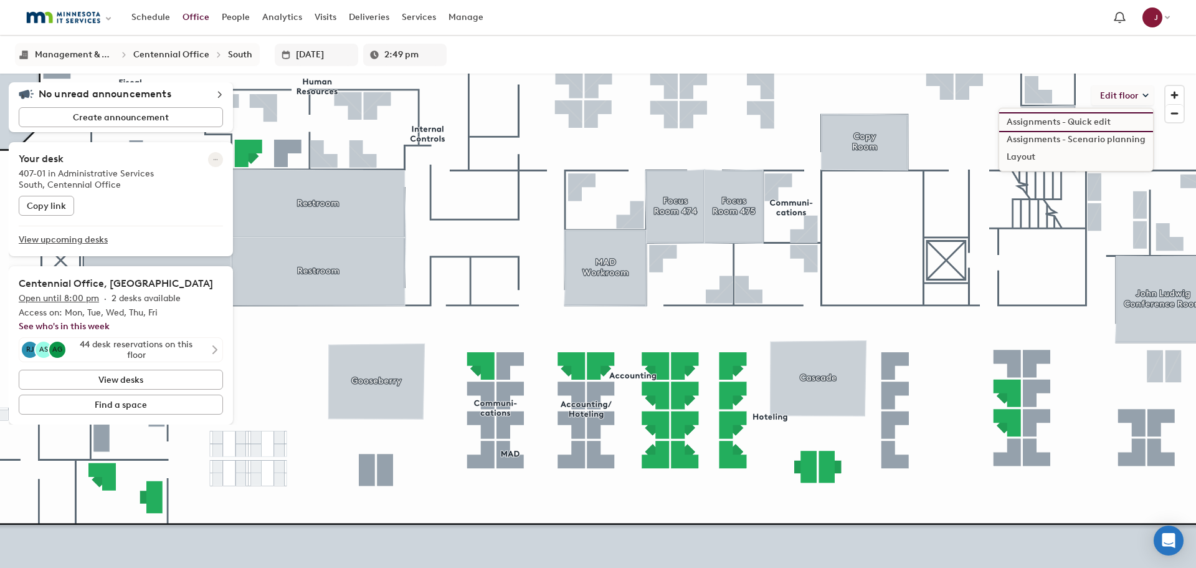
click at [1091, 123] on li "Assignments - Quick edit" at bounding box center [1076, 121] width 154 height 17
